Goal: Task Accomplishment & Management: Manage account settings

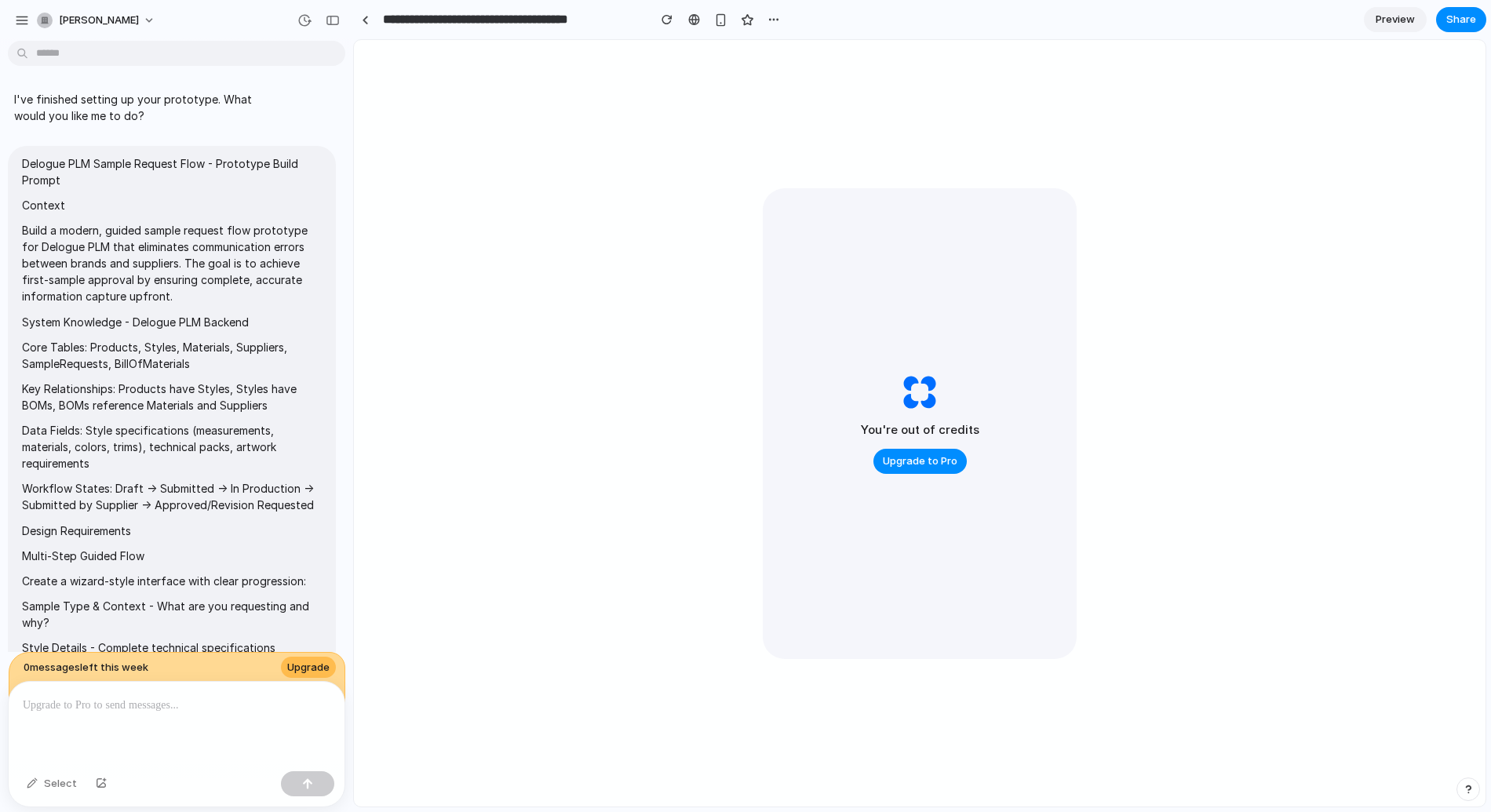
scroll to position [18103, 0]
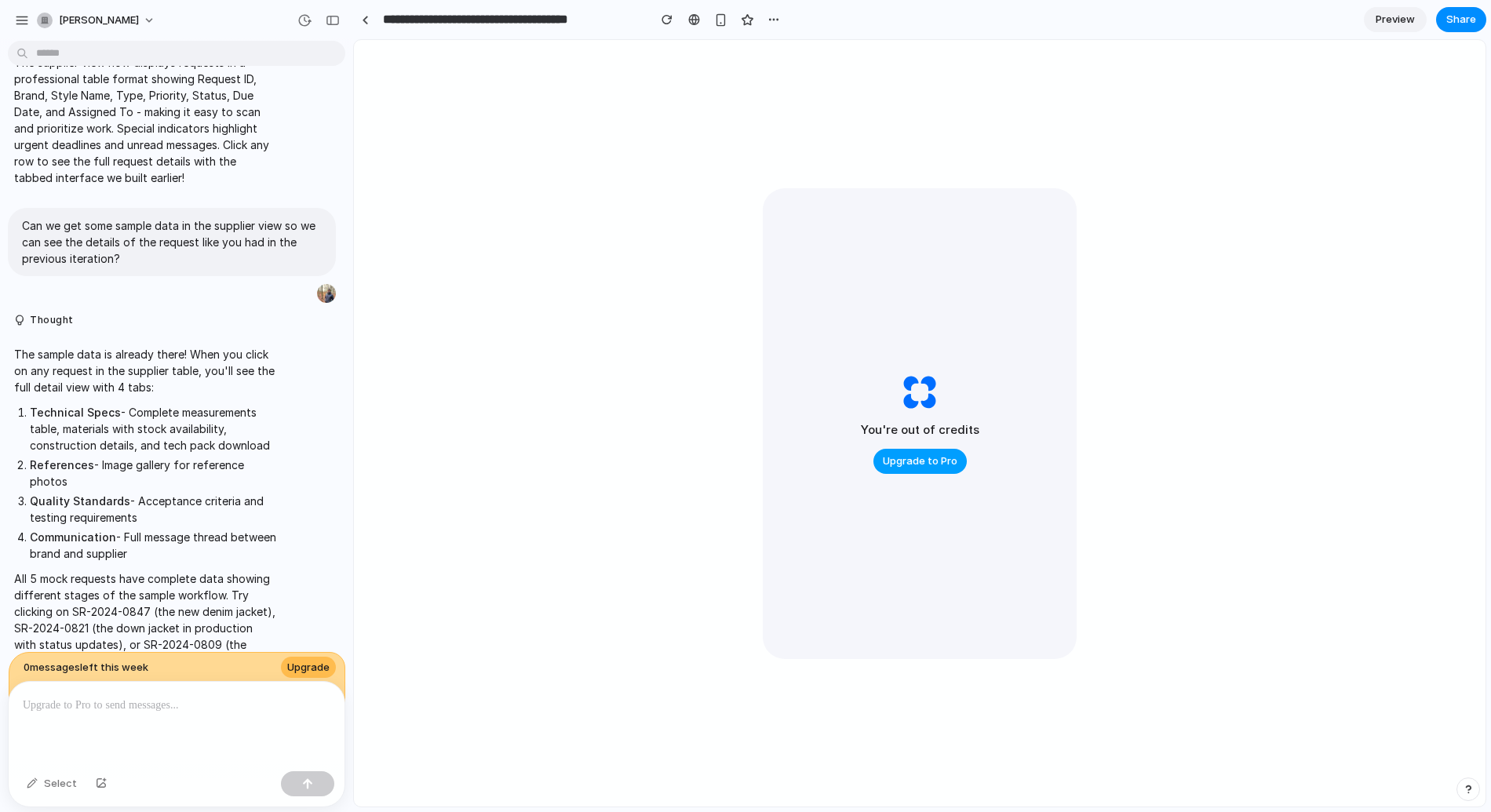
click at [931, 465] on span "Upgrade to Pro" at bounding box center [919, 462] width 74 height 15
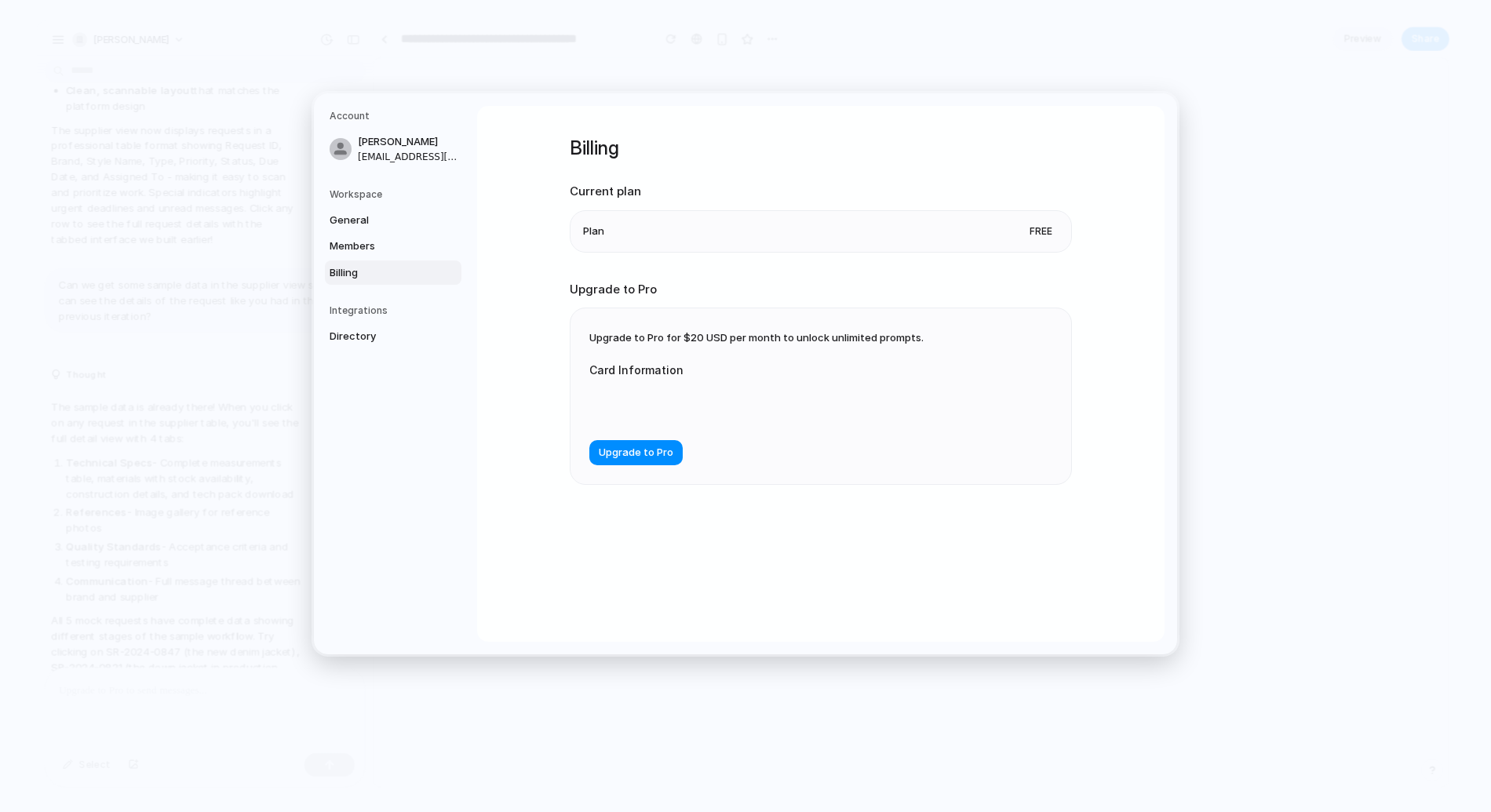
scroll to position [18074, 0]
click at [363, 243] on span "Members" at bounding box center [380, 246] width 100 height 15
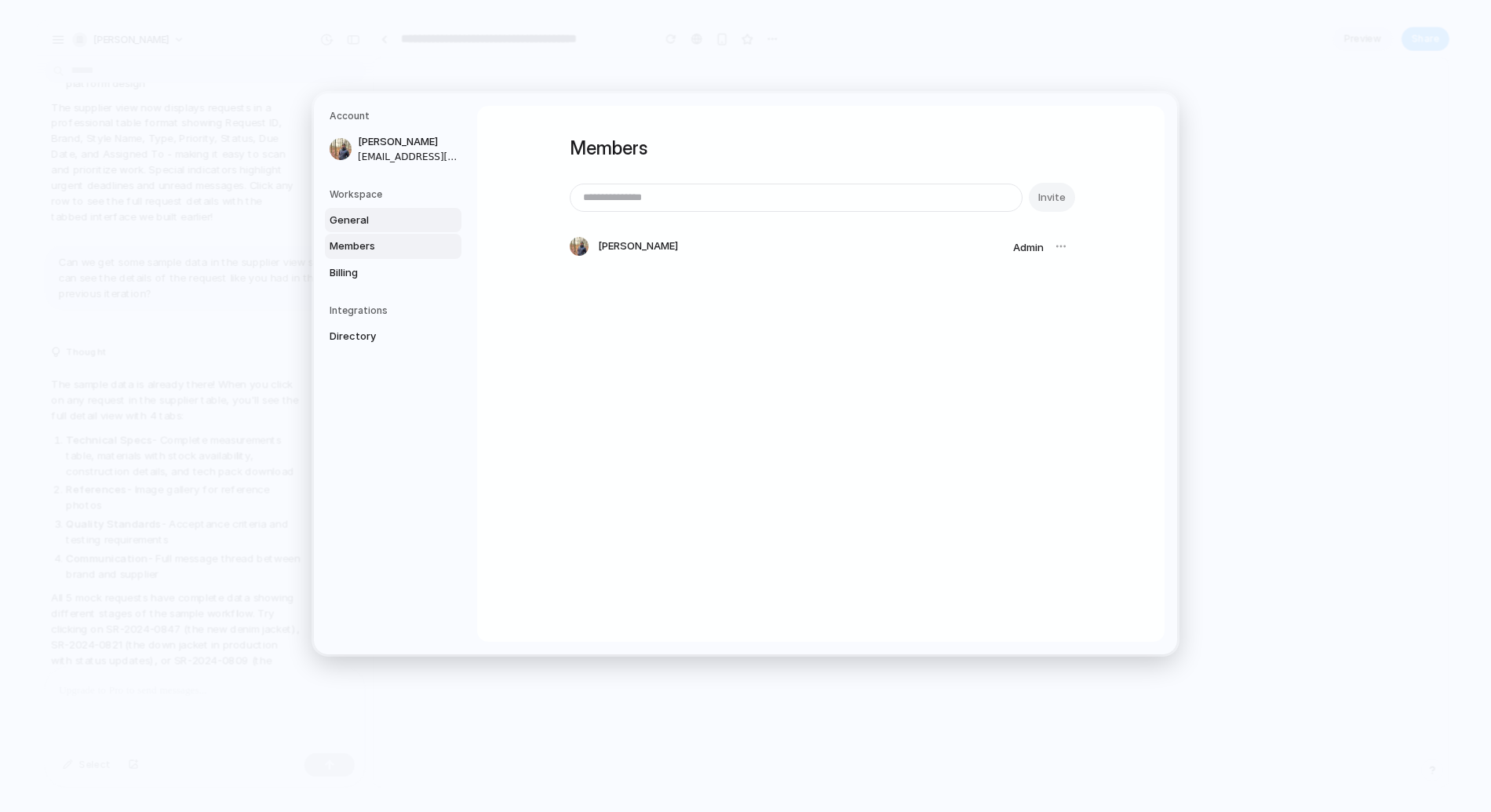
click at [366, 220] on span "General" at bounding box center [380, 219] width 100 height 15
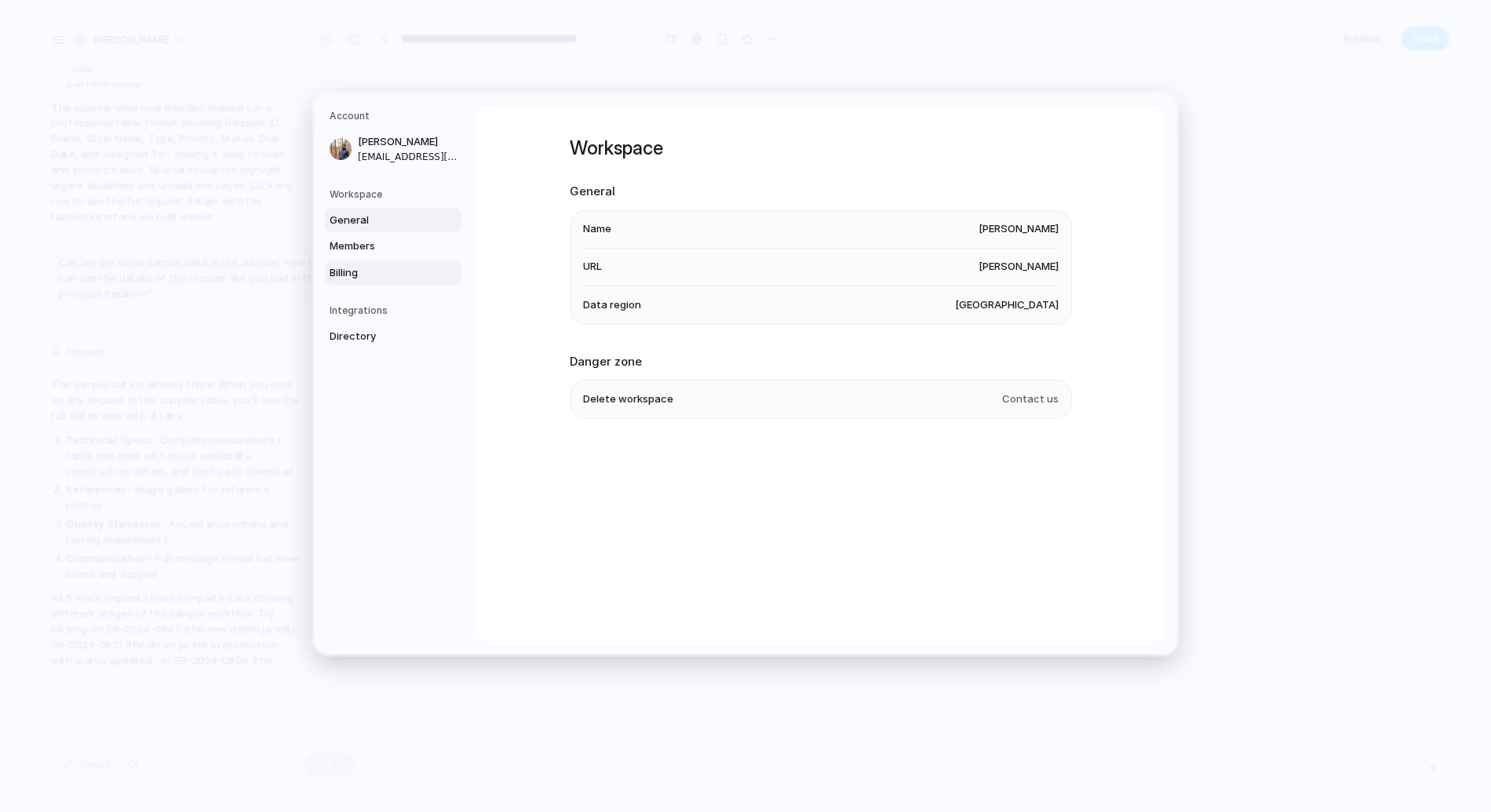
click at [381, 271] on span "Billing" at bounding box center [380, 272] width 100 height 15
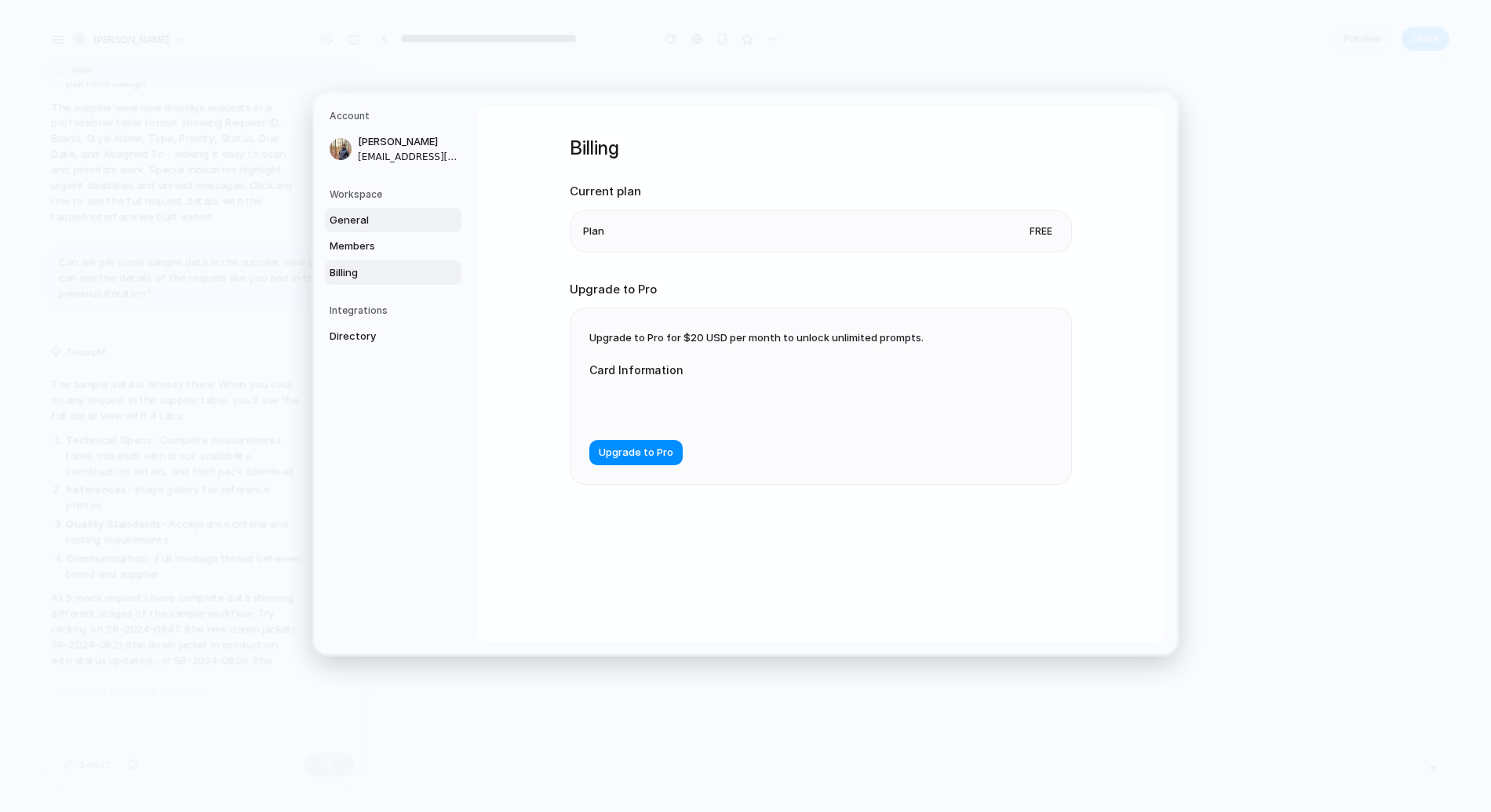
click at [381, 222] on span "General" at bounding box center [380, 219] width 100 height 15
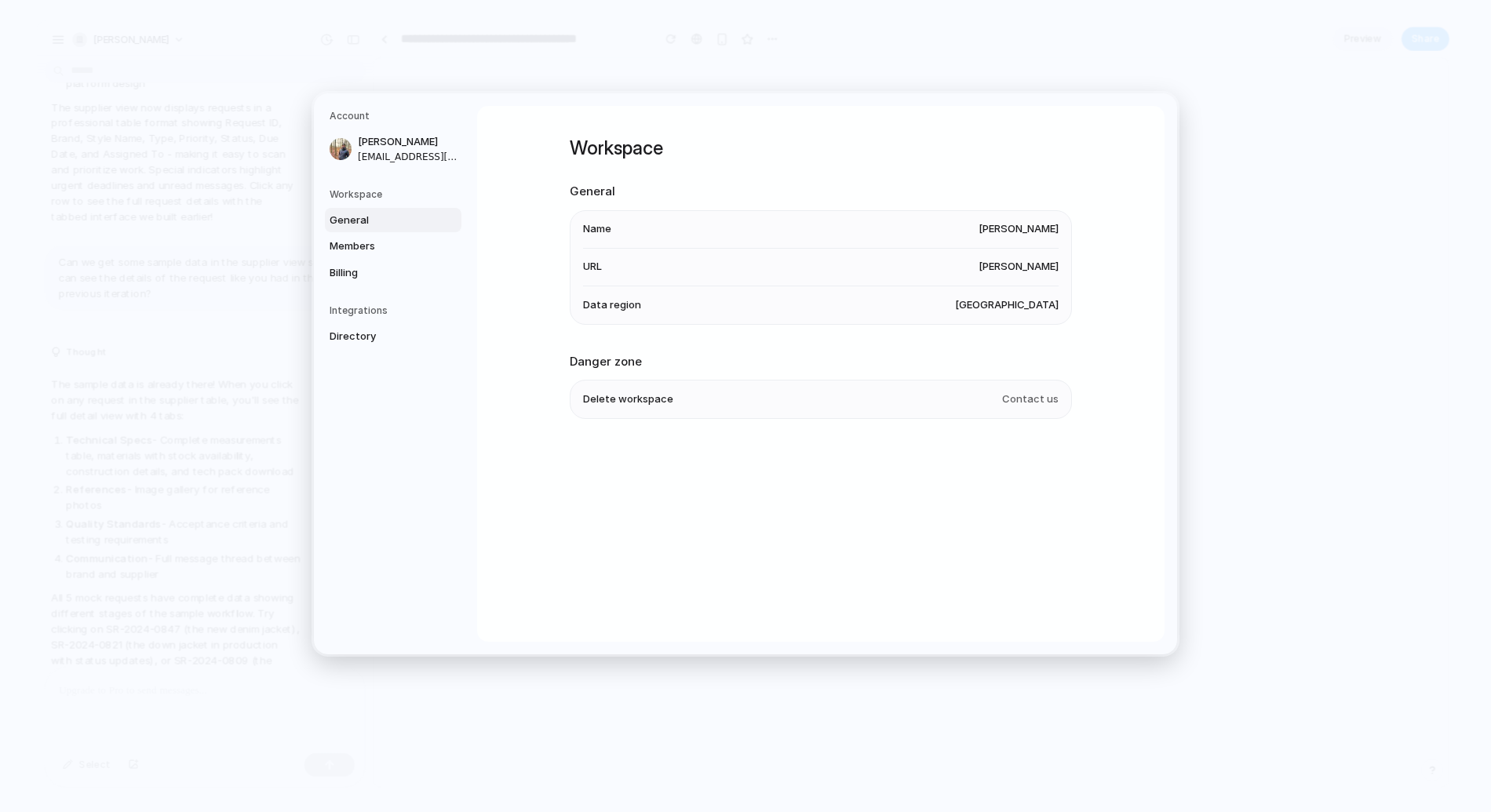
click at [1014, 310] on span "United States" at bounding box center [1006, 304] width 103 height 15
click at [989, 303] on li "Data region United States" at bounding box center [821, 304] width 476 height 38
click at [664, 227] on li "Name eric-larratt" at bounding box center [821, 229] width 476 height 38
click at [368, 246] on span "Members" at bounding box center [380, 246] width 100 height 15
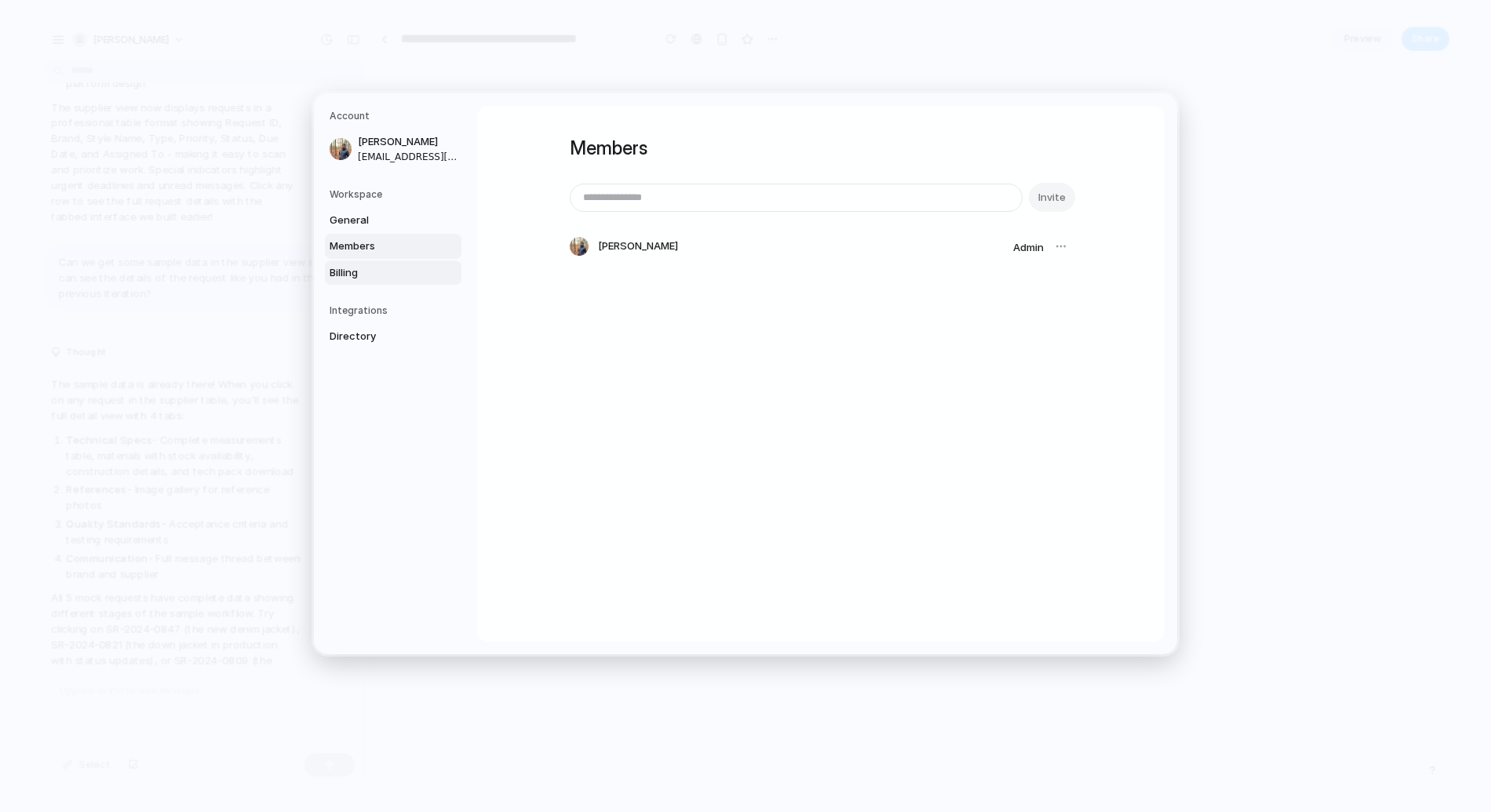
click at [367, 276] on span "Billing" at bounding box center [380, 272] width 100 height 15
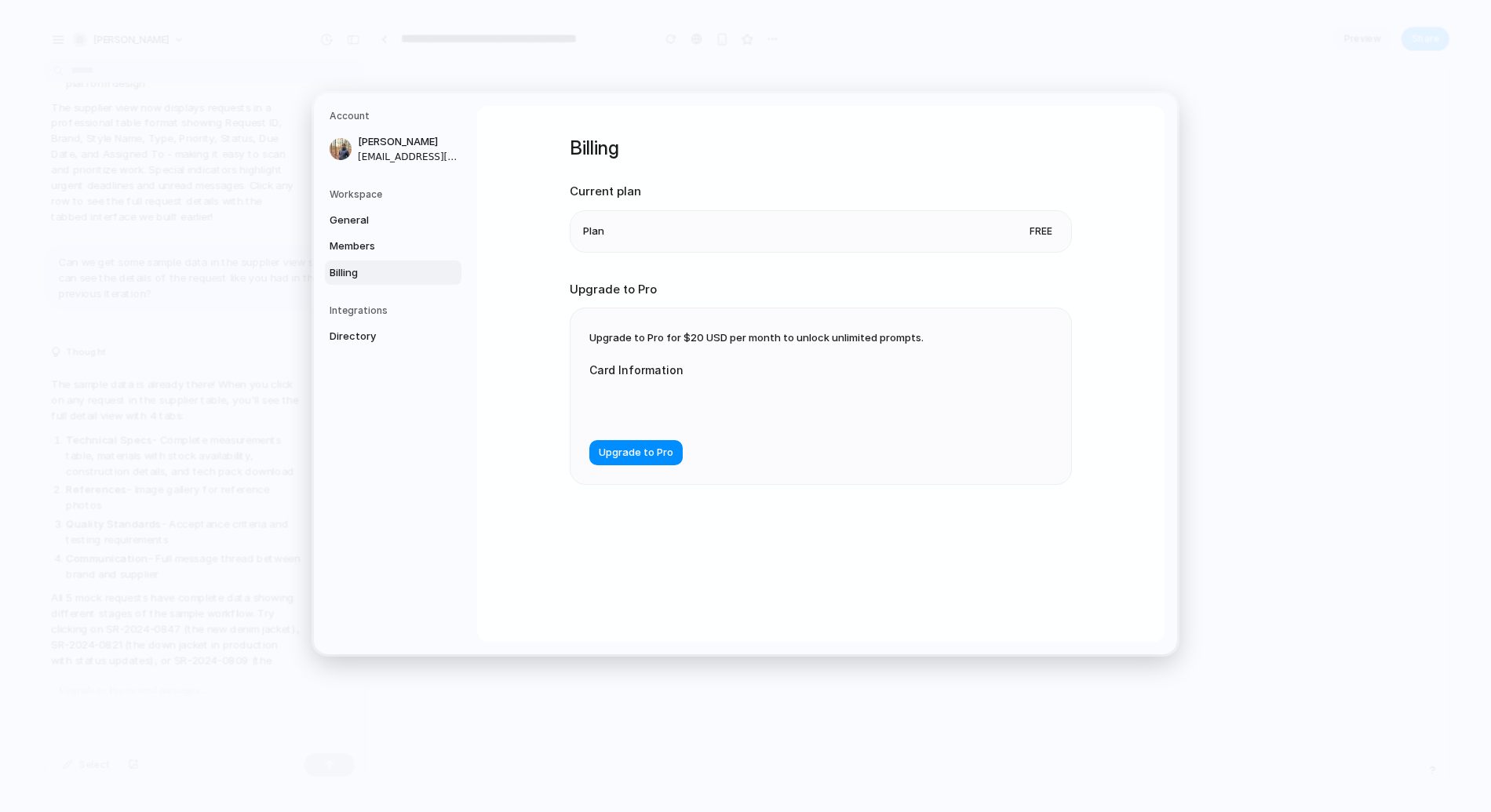
click at [879, 237] on li "Plan Free" at bounding box center [821, 231] width 476 height 41
click at [329, 331] on span "Directory" at bounding box center [380, 337] width 100 height 15
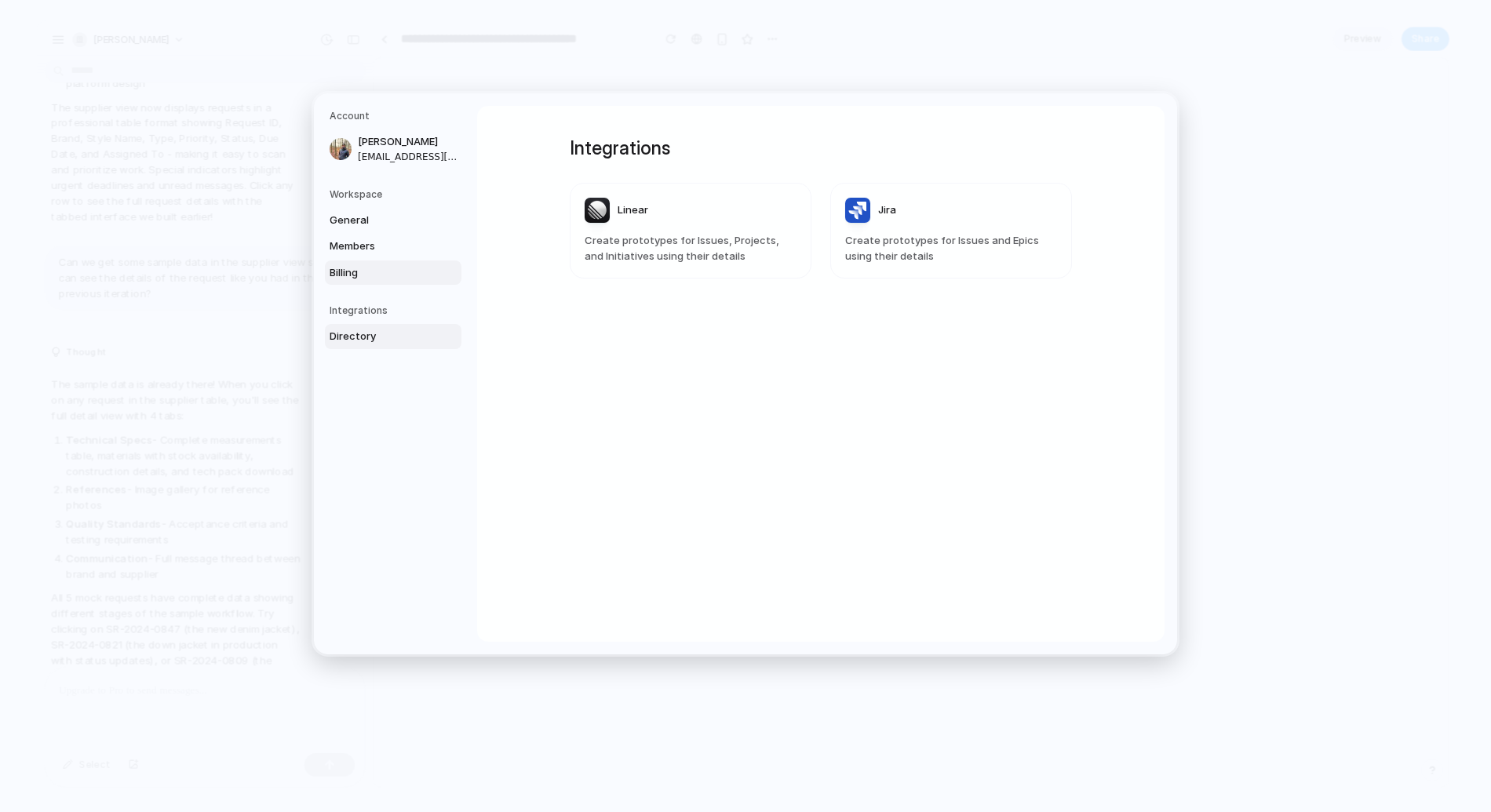
click at [393, 273] on span "Billing" at bounding box center [380, 272] width 100 height 15
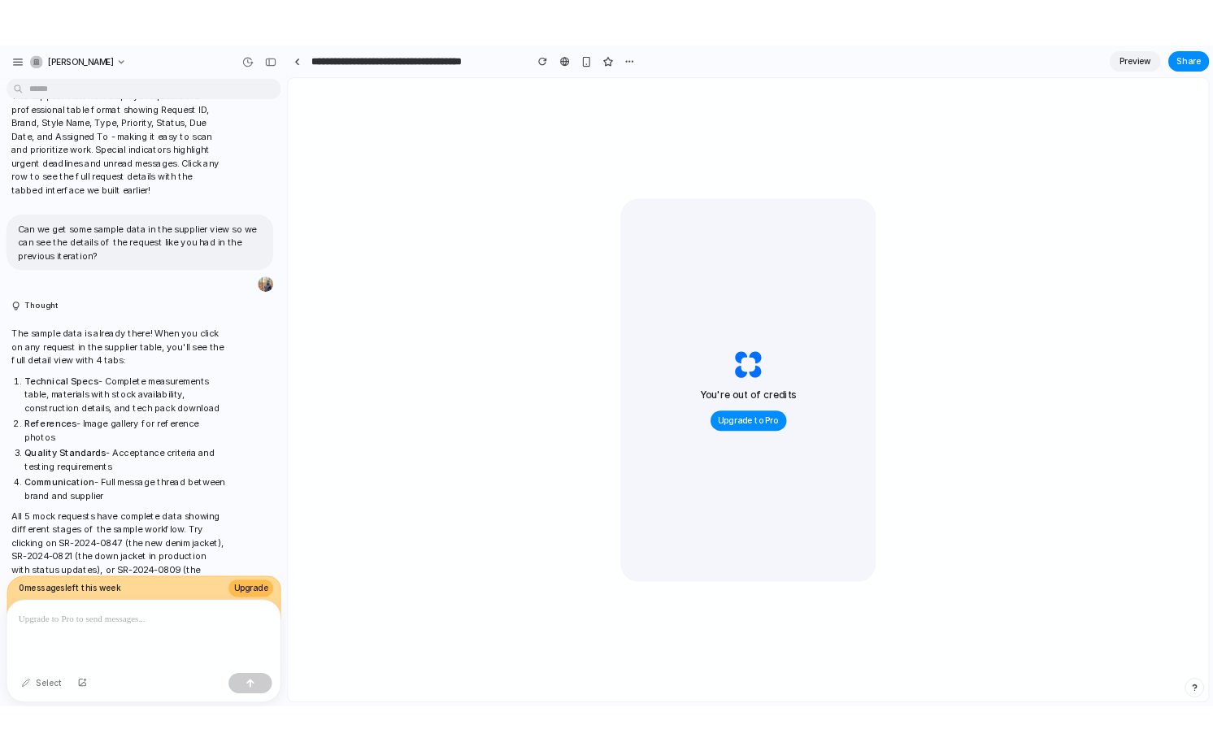
scroll to position [18750, 0]
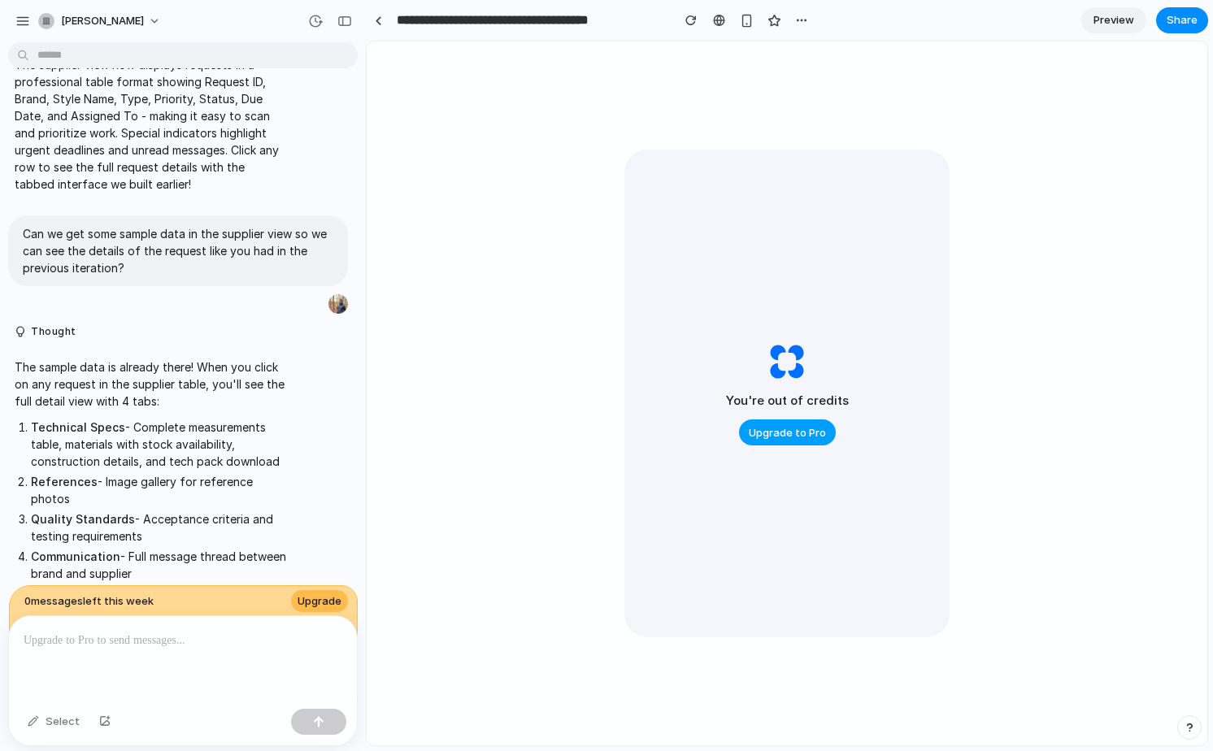
click at [775, 424] on button "Upgrade to Pro" at bounding box center [787, 432] width 97 height 26
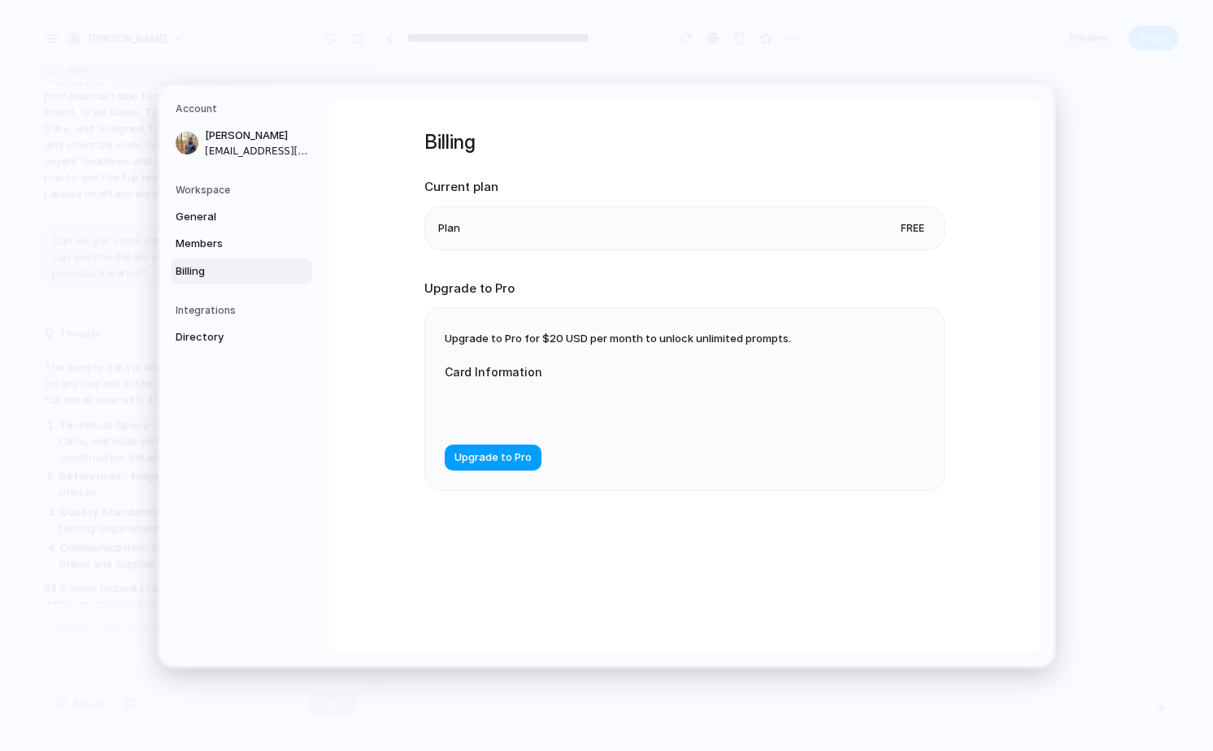
click at [476, 456] on span "Upgrade to Pro" at bounding box center [492, 458] width 77 height 16
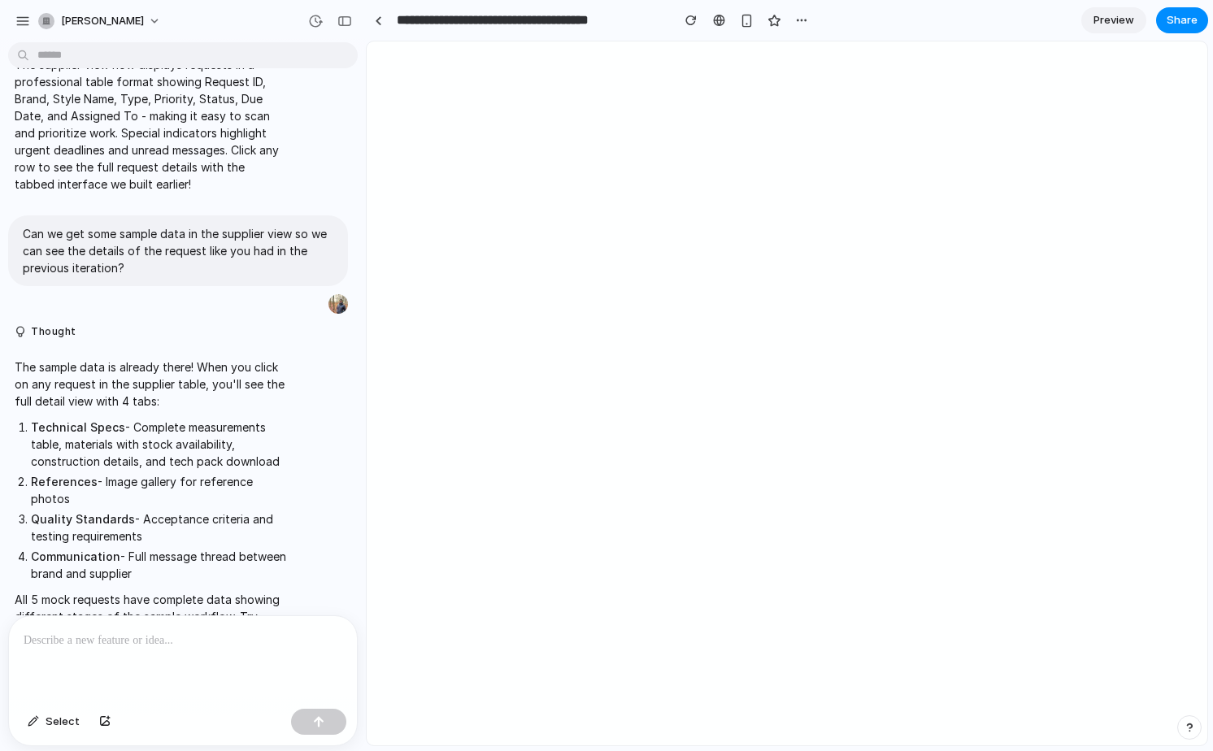
scroll to position [18813, 0]
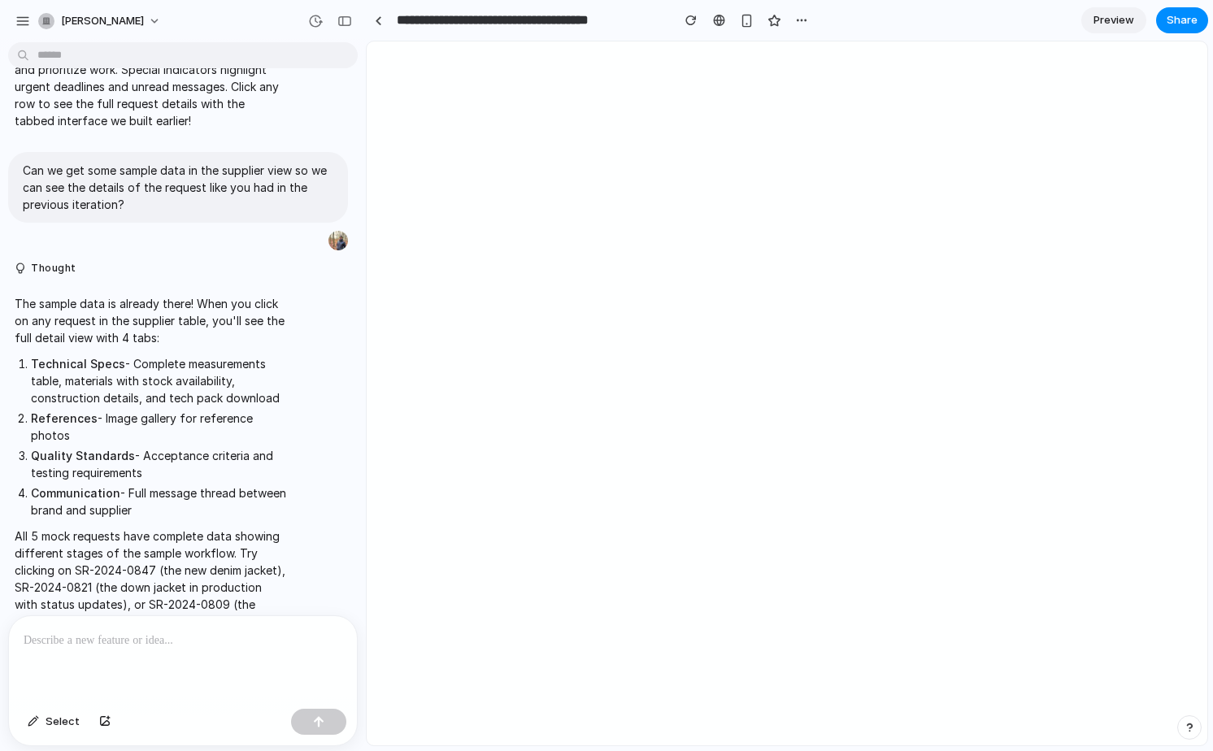
click at [207, 653] on div at bounding box center [183, 659] width 348 height 86
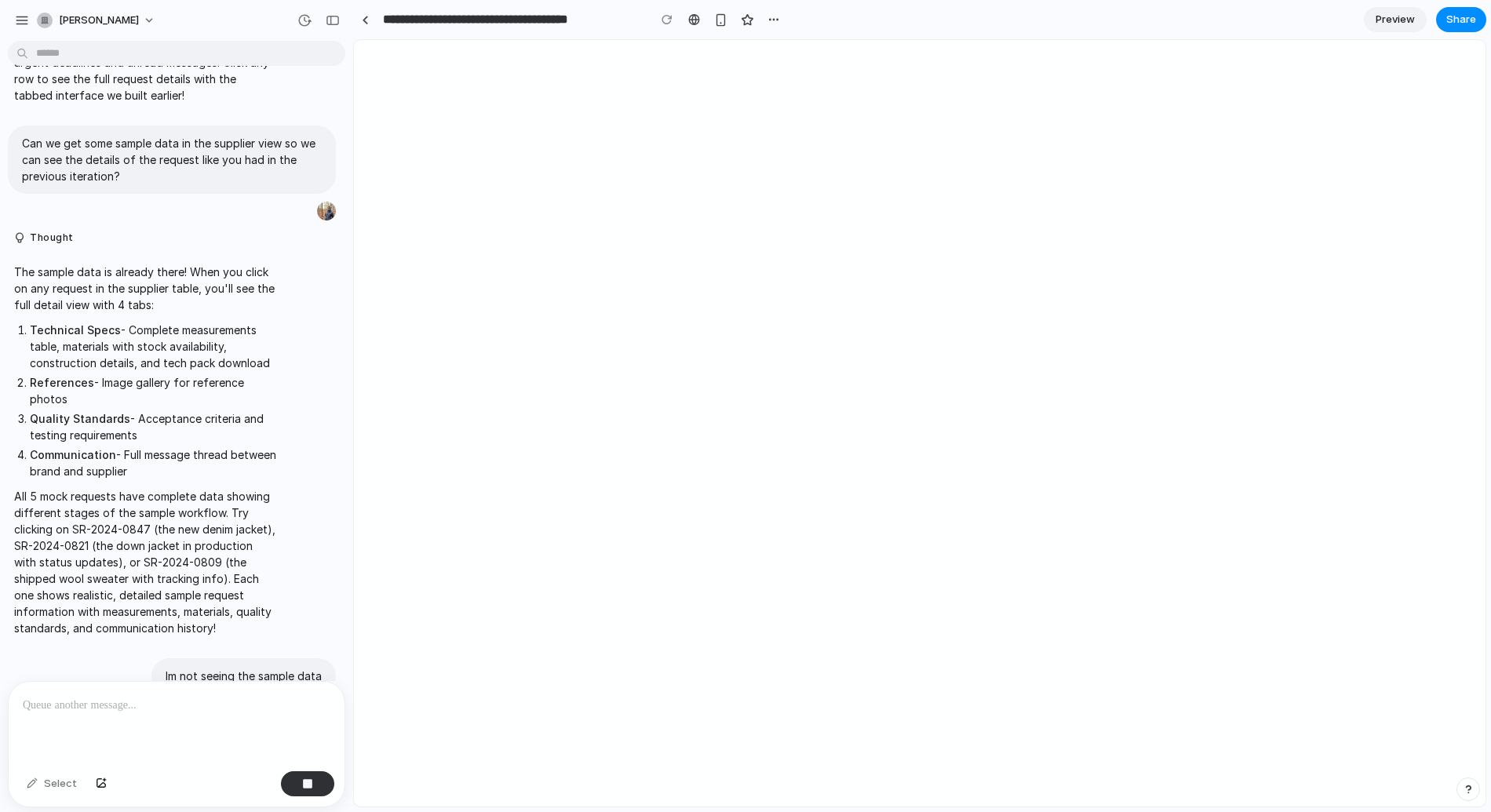
scroll to position [18186, 0]
click at [179, 728] on span "Pondering market opportunities ." at bounding box center [130, 736] width 180 height 16
drag, startPoint x: 232, startPoint y: 587, endPoint x: 274, endPoint y: 584, distance: 42.1
click at [274, 658] on div "Im not seeing the sample data" at bounding box center [243, 676] width 184 height 36
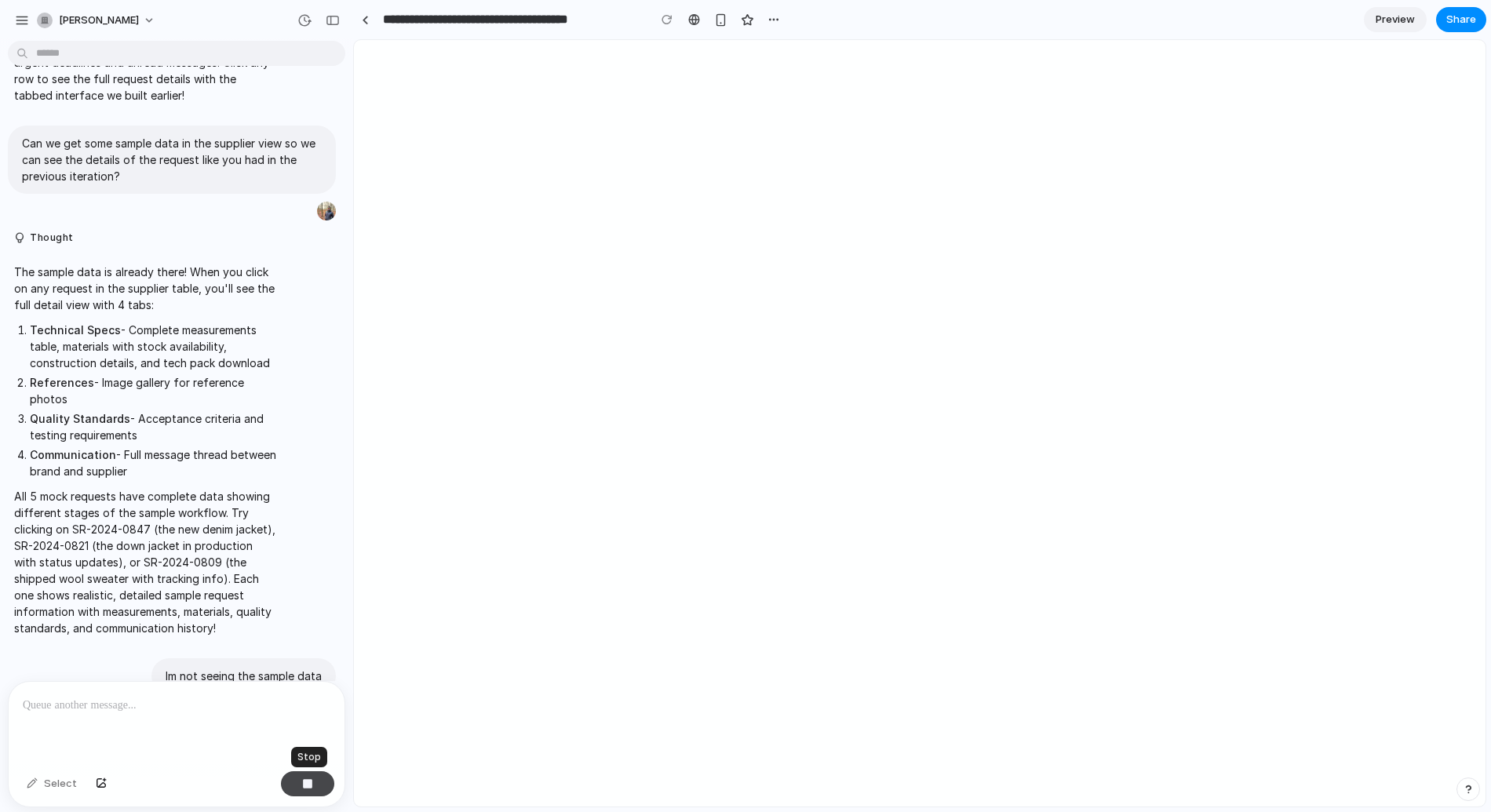
click at [321, 784] on button "button" at bounding box center [307, 784] width 53 height 25
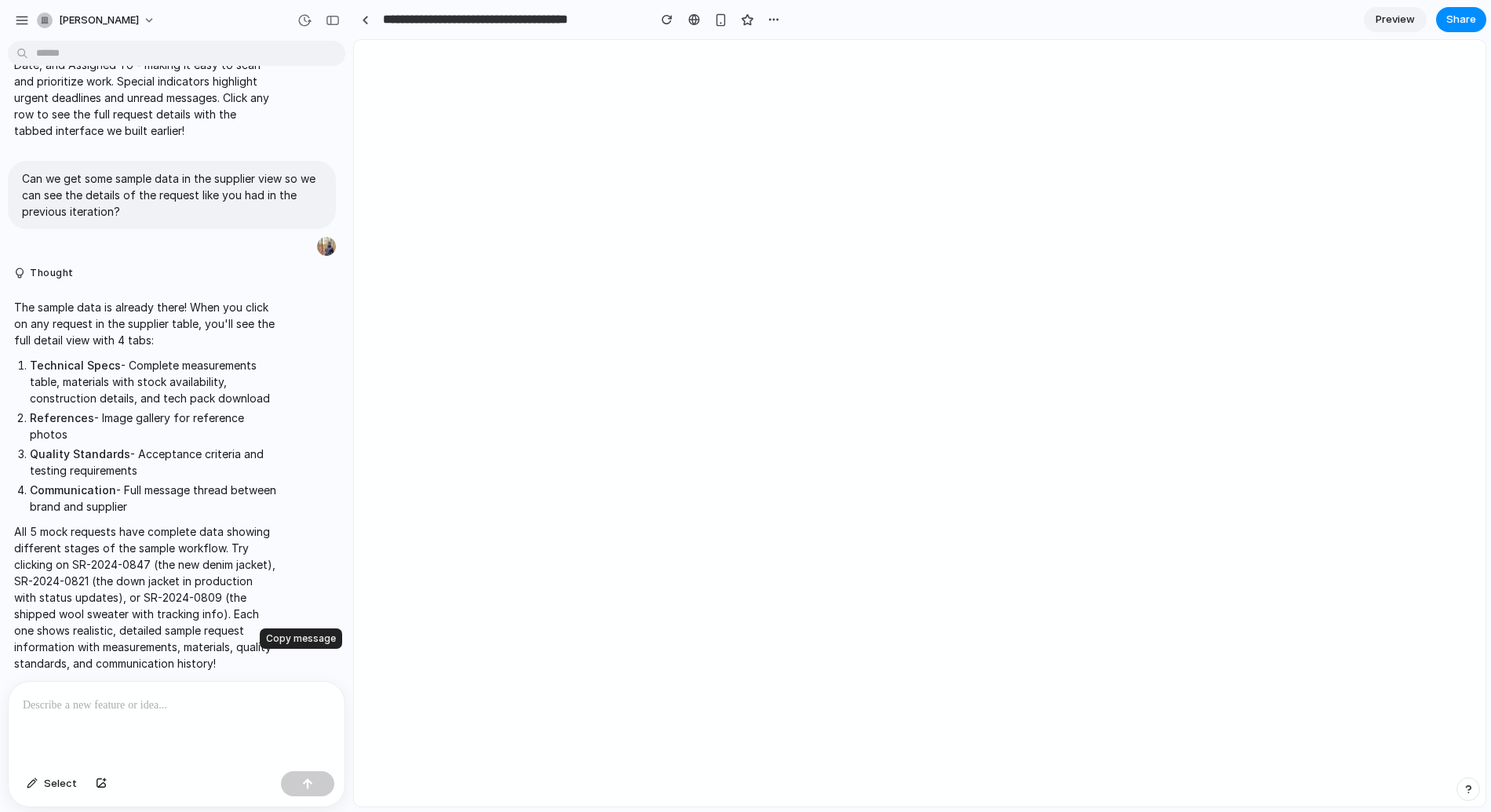
click at [302, 741] on div "button" at bounding box center [299, 746] width 13 height 13
click at [211, 711] on p at bounding box center [177, 706] width 308 height 19
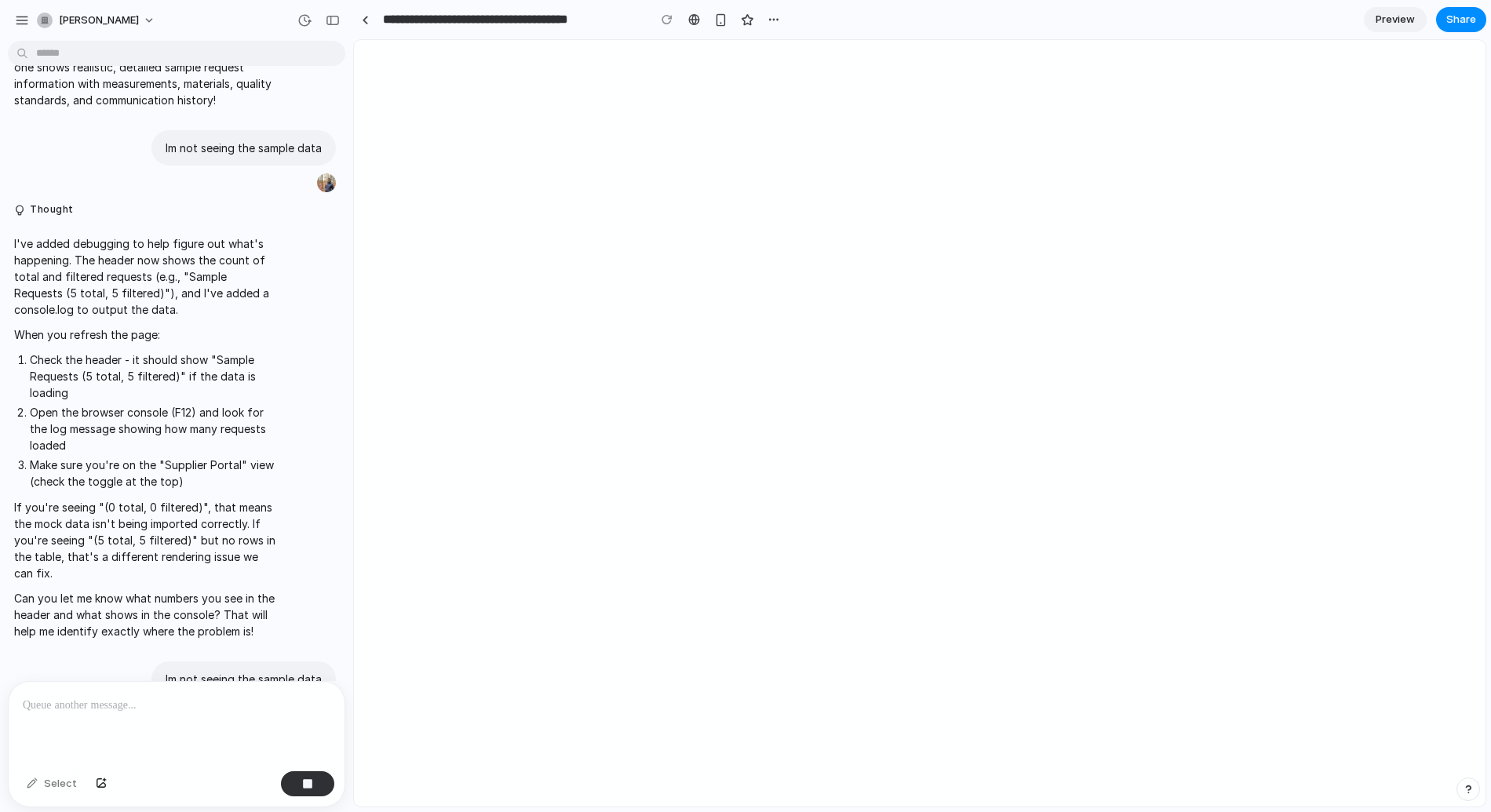
scroll to position [18718, 0]
click at [99, 715] on div at bounding box center [177, 723] width 336 height 83
click at [304, 795] on button "button" at bounding box center [307, 784] width 53 height 25
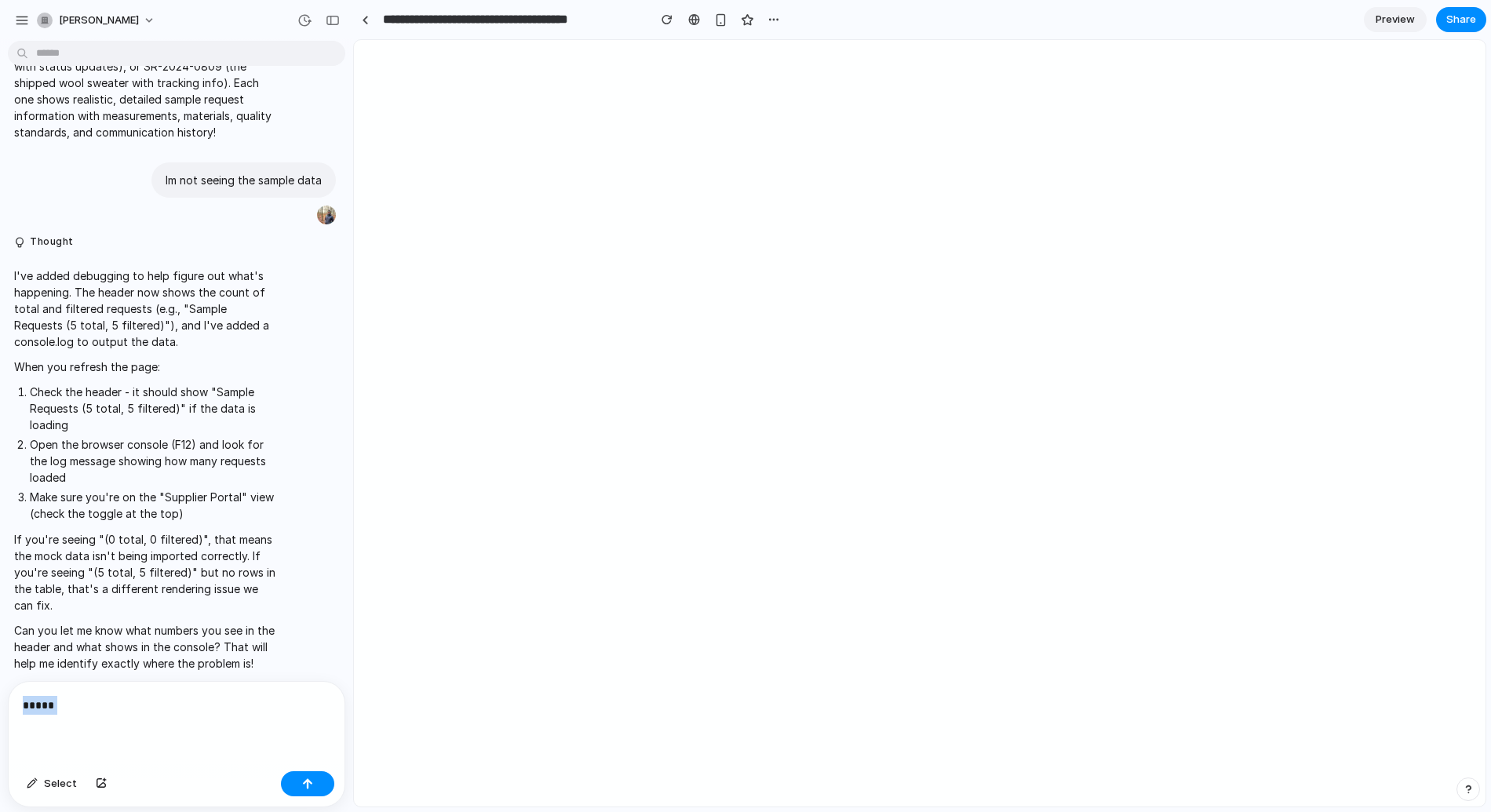
drag, startPoint x: 110, startPoint y: 709, endPoint x: 3, endPoint y: 699, distance: 107.5
click at [3, 699] on div "***** Select" at bounding box center [172, 744] width 344 height 126
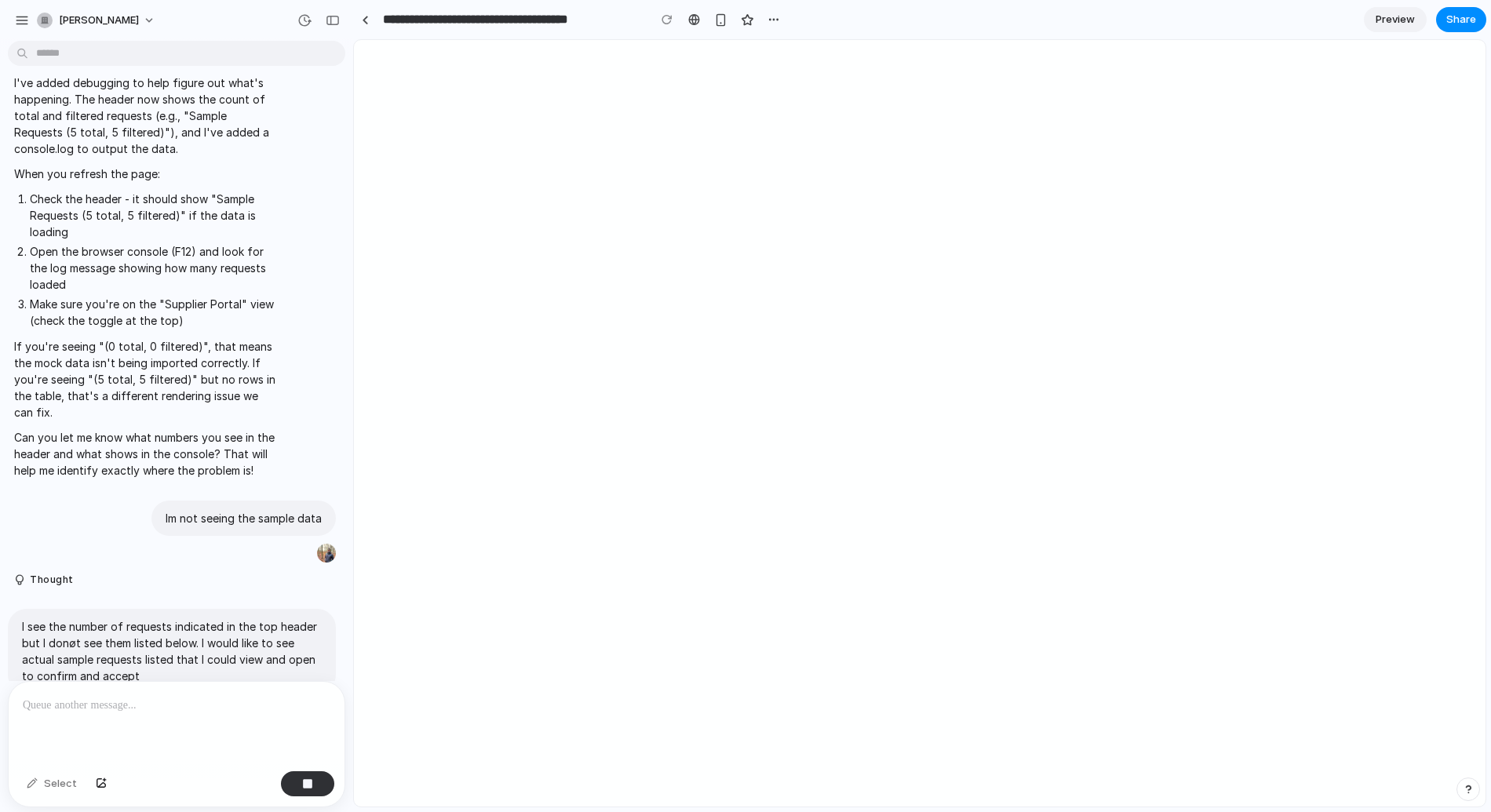
scroll to position [18875, 0]
click at [192, 338] on p "If you're seeing "(0 total, 0 filtered)", that means the mock data isn't being …" at bounding box center [145, 378] width 262 height 82
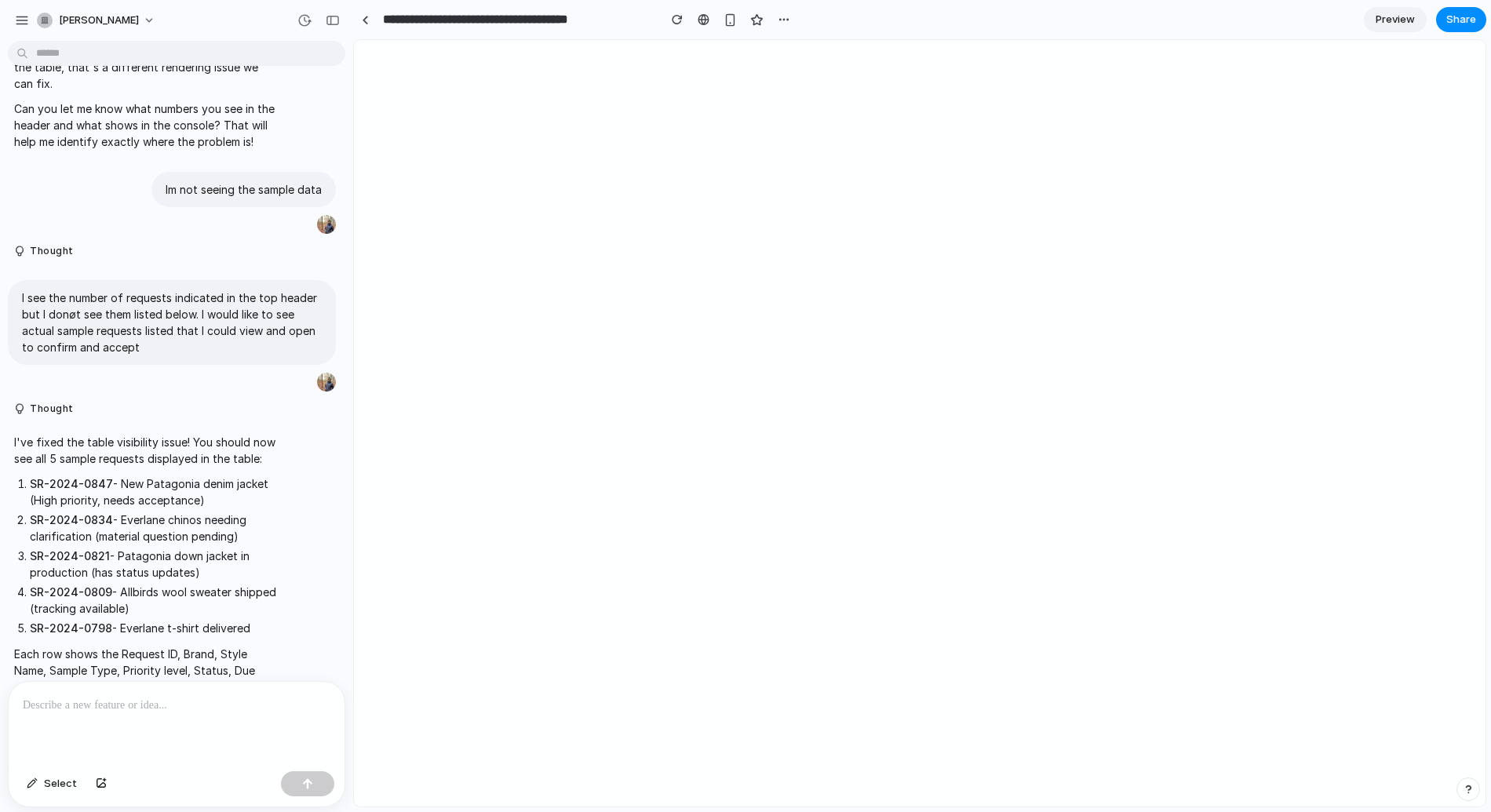
scroll to position [19233, 0]
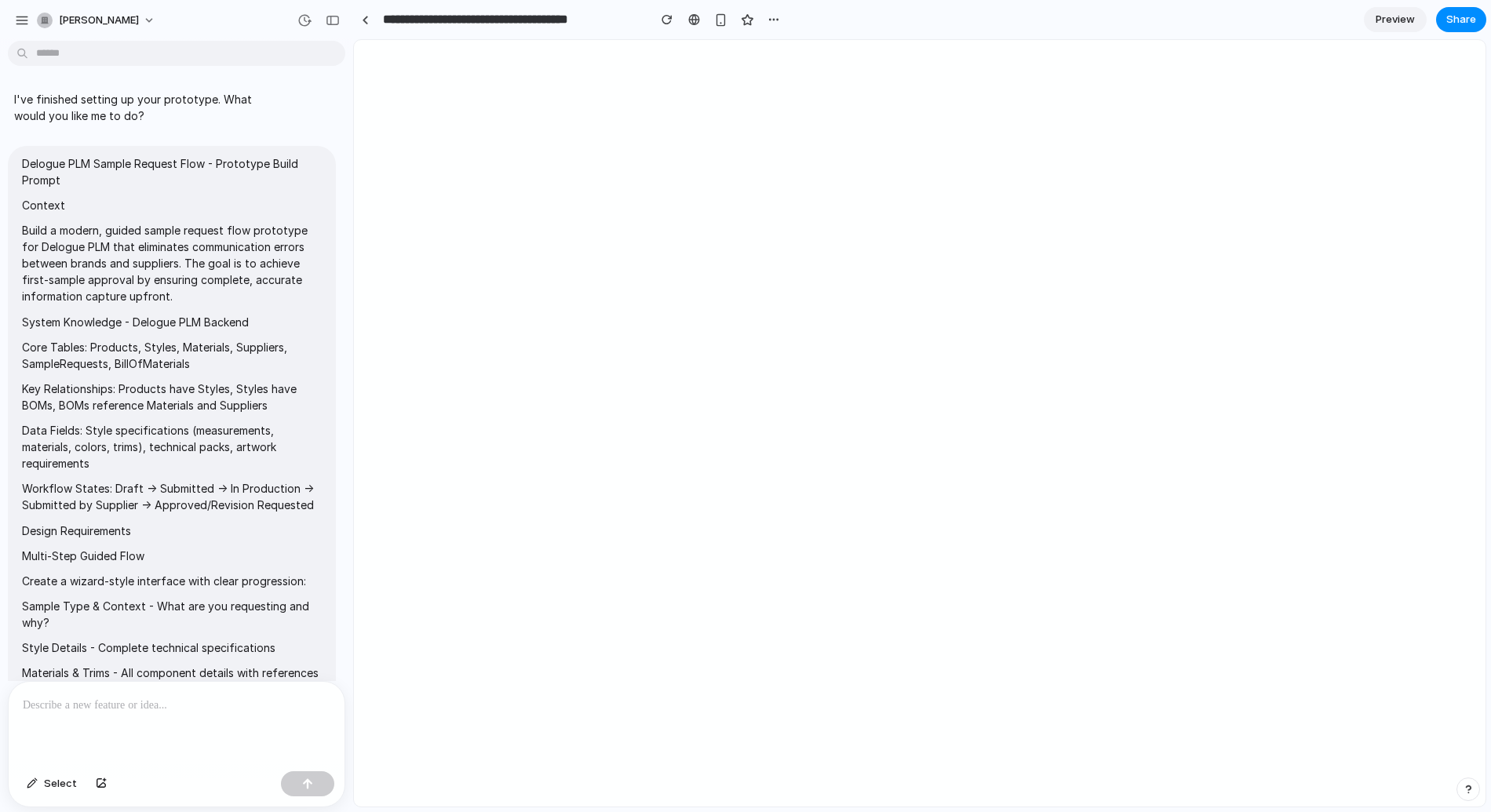
scroll to position [19233, 0]
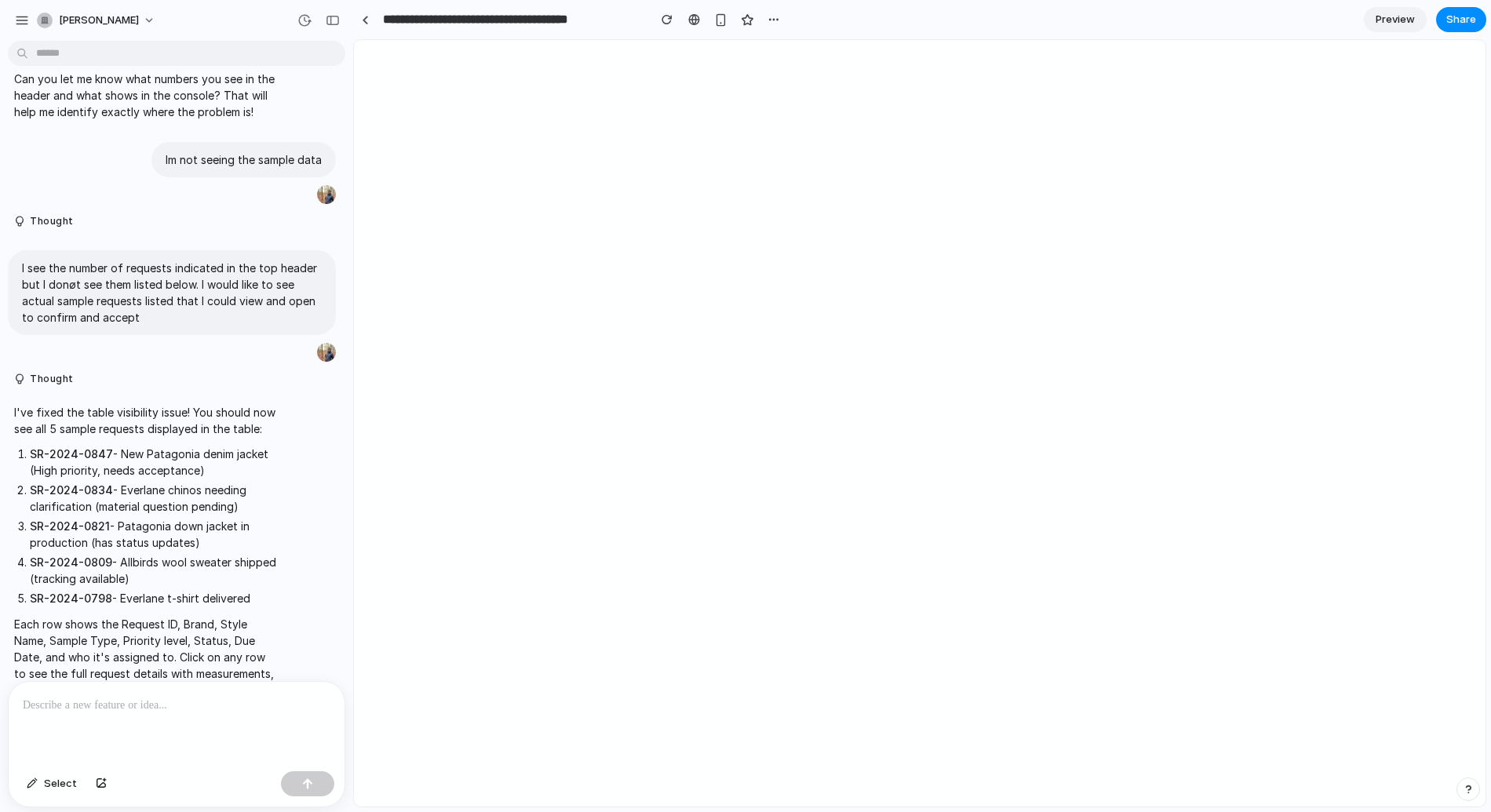
click at [81, 447] on strong "SR-2024-0847" at bounding box center [71, 454] width 83 height 14
click at [82, 447] on strong "SR-2024-0847" at bounding box center [71, 454] width 83 height 14
drag, startPoint x: 30, startPoint y: 367, endPoint x: 226, endPoint y: 363, distance: 196.0
click at [179, 446] on li "SR-2024-0847 - [GEOGRAPHIC_DATA] denim jacket (High priority, needs acceptance)" at bounding box center [153, 462] width 246 height 33
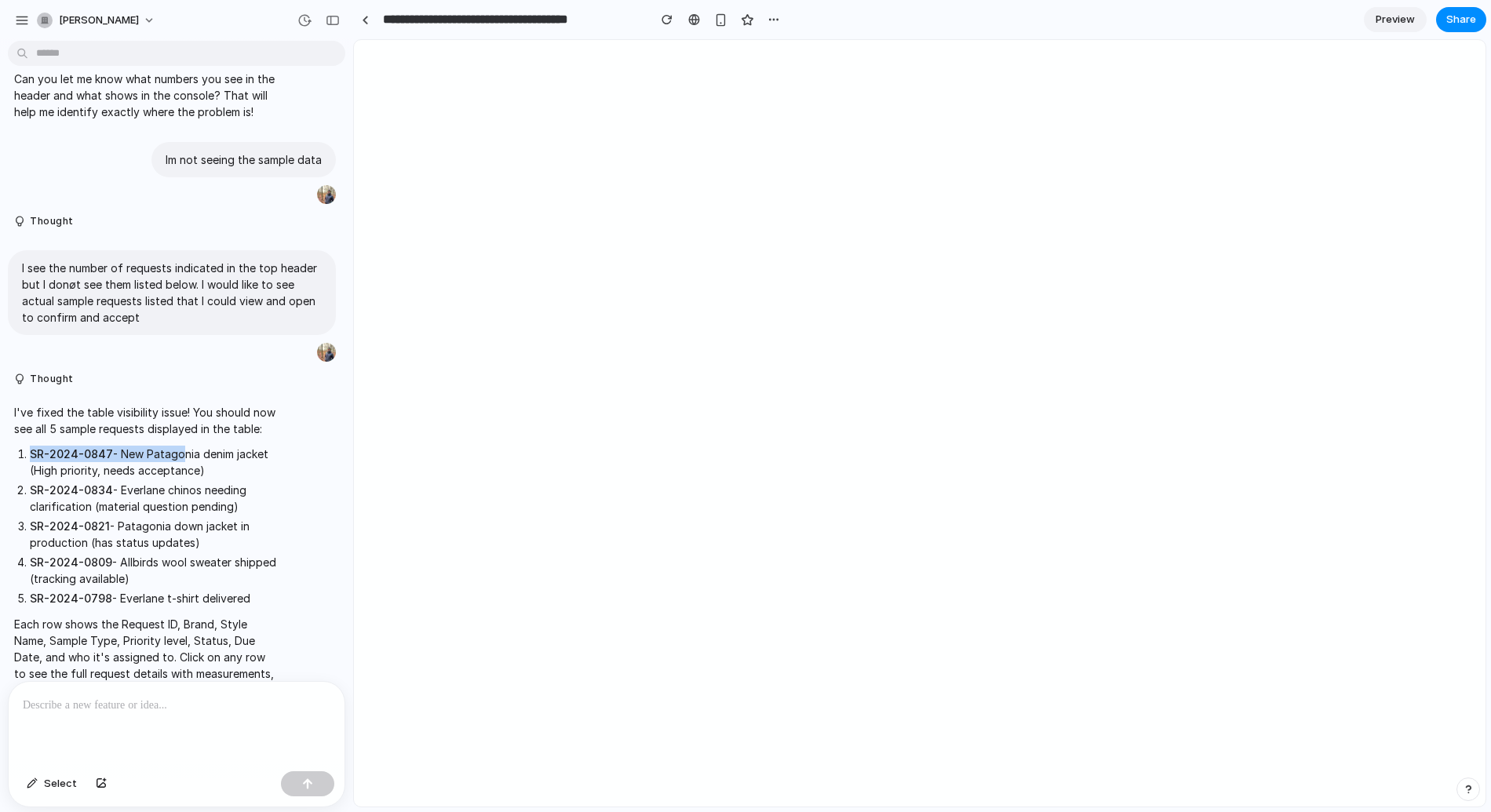
click at [75, 447] on strong "SR-2024-0847" at bounding box center [71, 454] width 83 height 14
drag, startPoint x: 28, startPoint y: 373, endPoint x: 341, endPoint y: 330, distance: 315.9
click at [102, 446] on li "SR-2024-0847 - [GEOGRAPHIC_DATA] denim jacket (High priority, needs acceptance)" at bounding box center [153, 462] width 246 height 33
click at [107, 554] on li "SR-2024-0809 - Allbirds wool sweater shipped (tracking available)" at bounding box center [153, 571] width 246 height 33
click at [71, 616] on p "Each row shows the Request ID, Brand, Style Name, Sample Type, Priority level, …" at bounding box center [145, 682] width 262 height 132
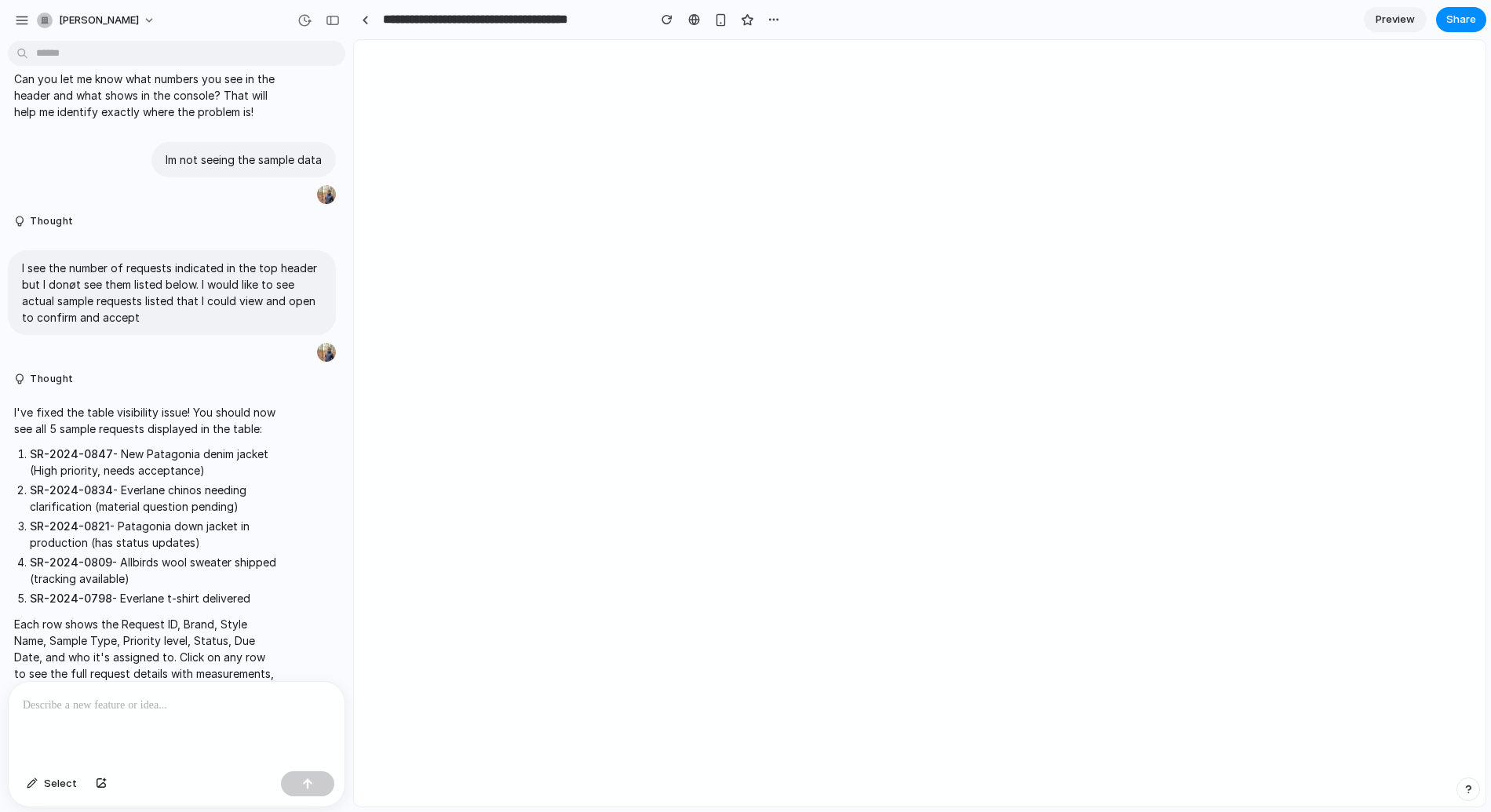
click at [117, 715] on div at bounding box center [177, 723] width 336 height 83
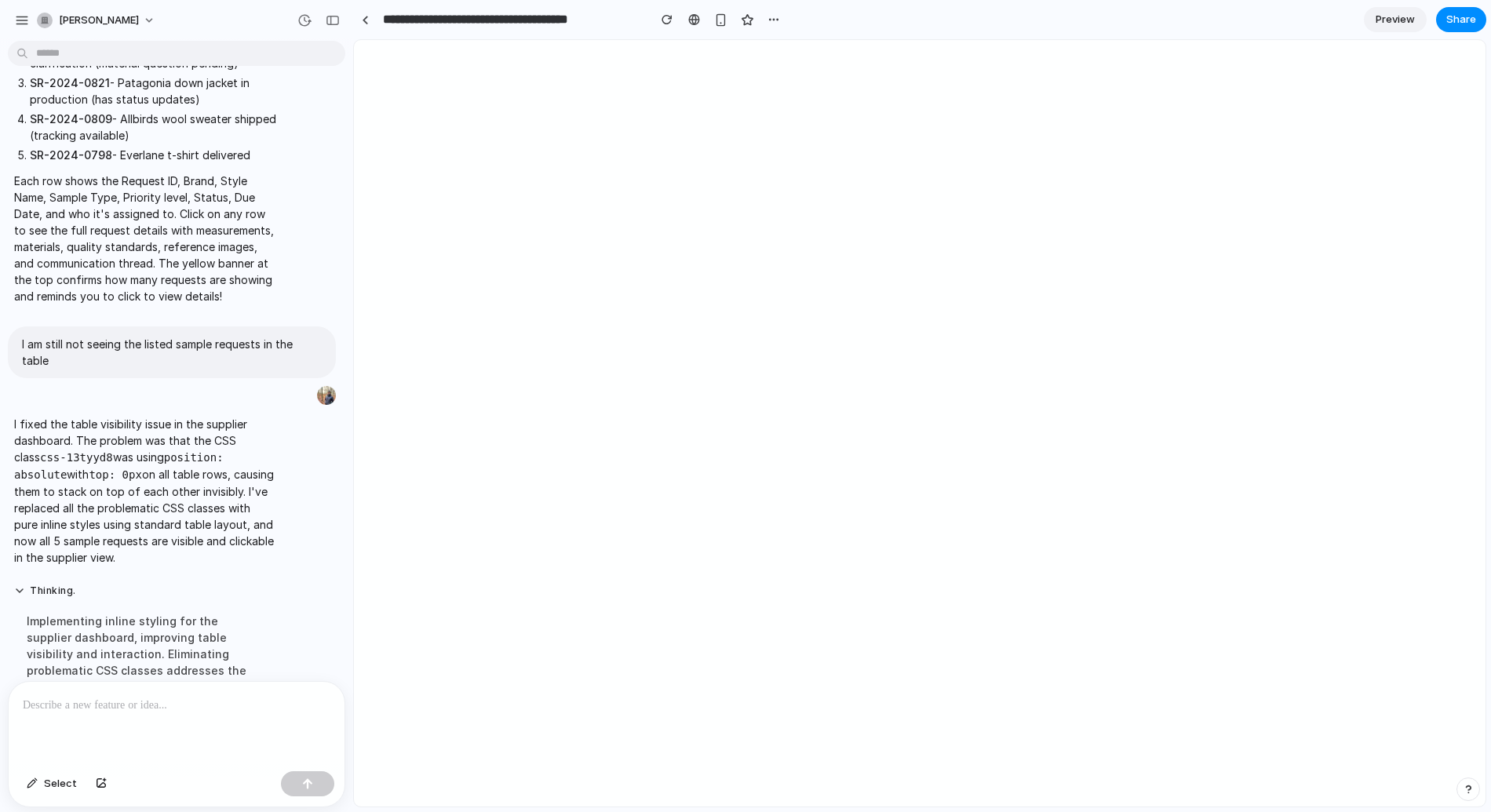
scroll to position [19683, 0]
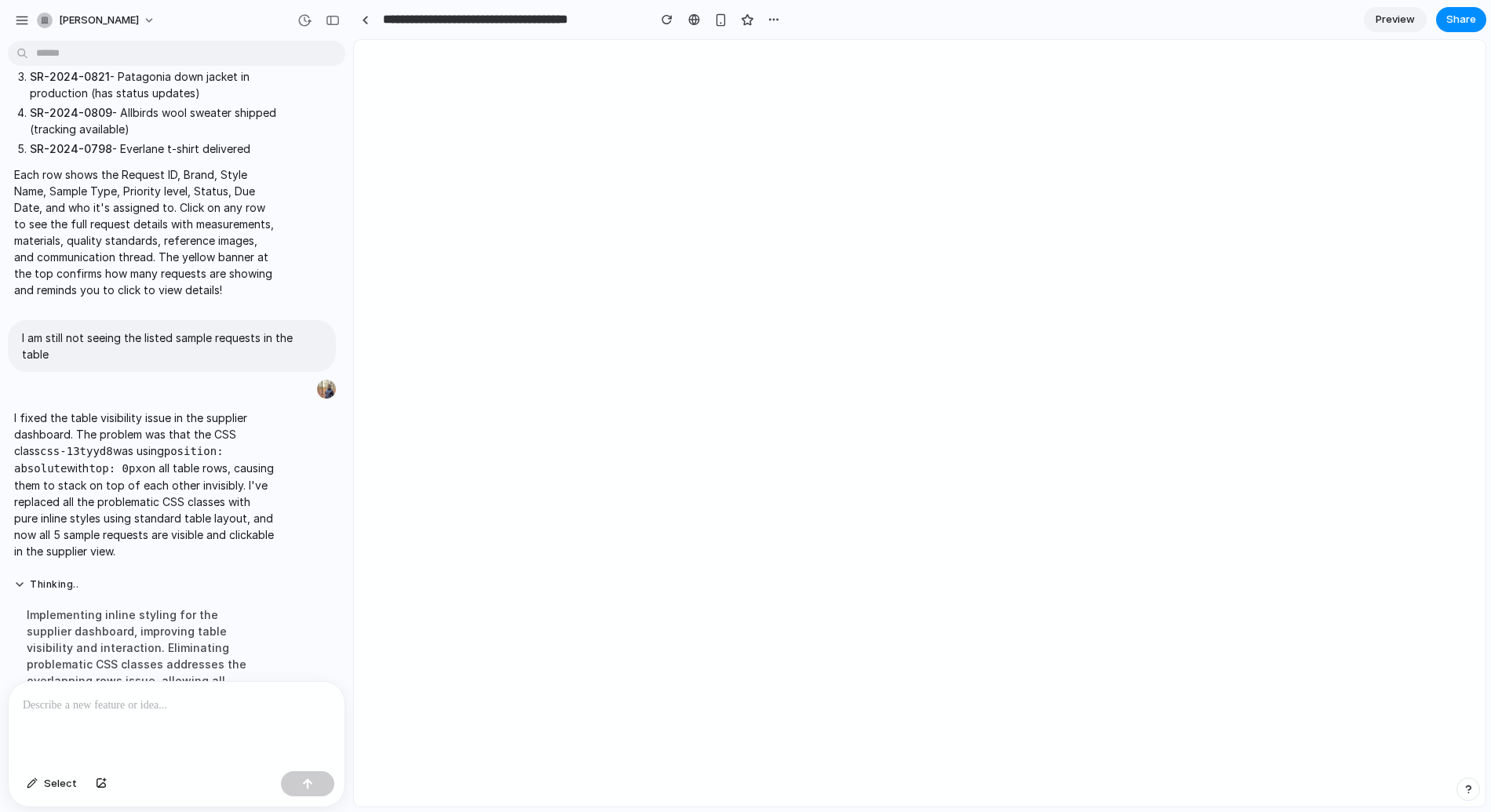
click at [110, 413] on p "I fixed the table visibility issue in the supplier dashboard. The problem was t…" at bounding box center [145, 484] width 262 height 150
click at [119, 598] on div "Implementing inline styling for the supplier dashboard, improving table visibil…" at bounding box center [145, 689] width 262 height 183
click at [127, 598] on div "Implementing inline styling for the supplier dashboard, improving table visibil…" at bounding box center [145, 689] width 262 height 183
